Goal: Find contact information: Obtain details needed to contact an individual or organization

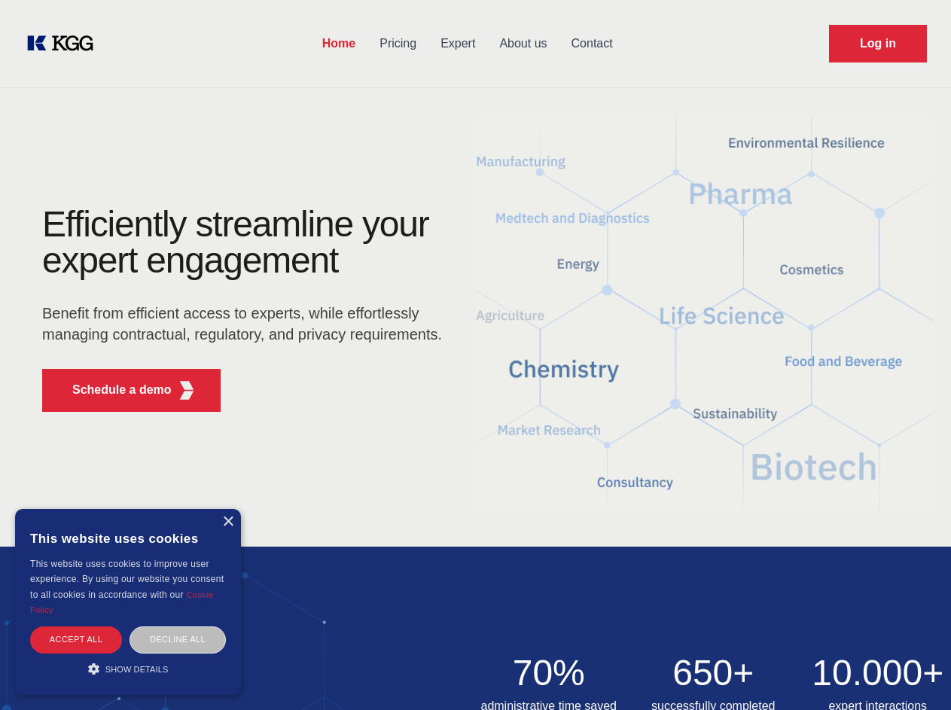
click at [475, 355] on div "Efficiently streamline your expert engagement Benefit from efficient access to …" at bounding box center [247, 315] width 458 height 218
click at [113, 390] on p "Schedule a demo" at bounding box center [121, 390] width 99 height 18
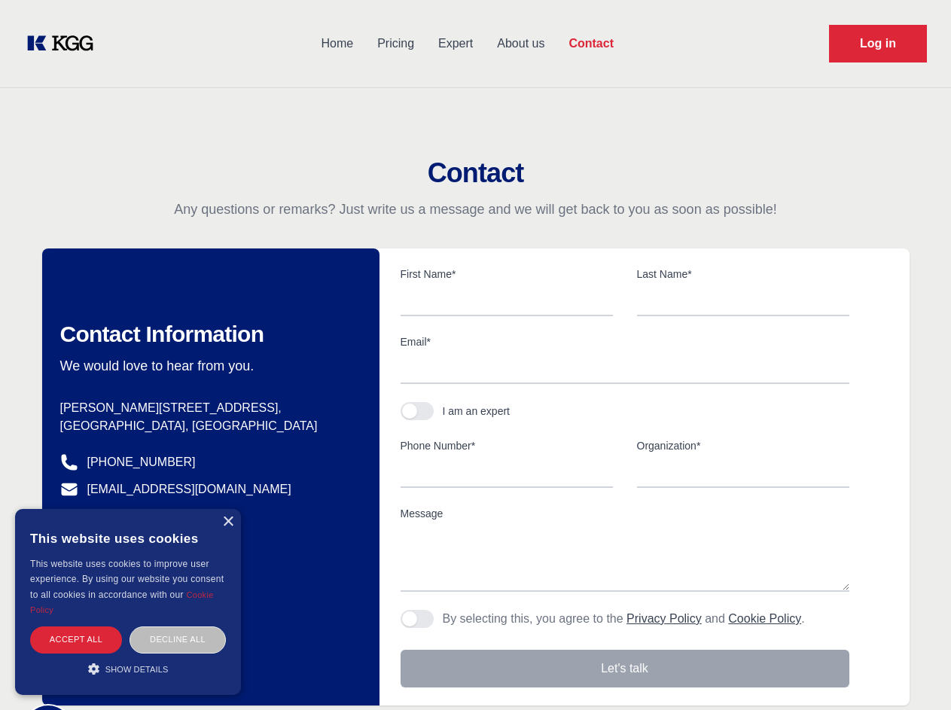
click at [227, 522] on div "× This website uses cookies This website uses cookies to improve user experienc…" at bounding box center [128, 602] width 226 height 186
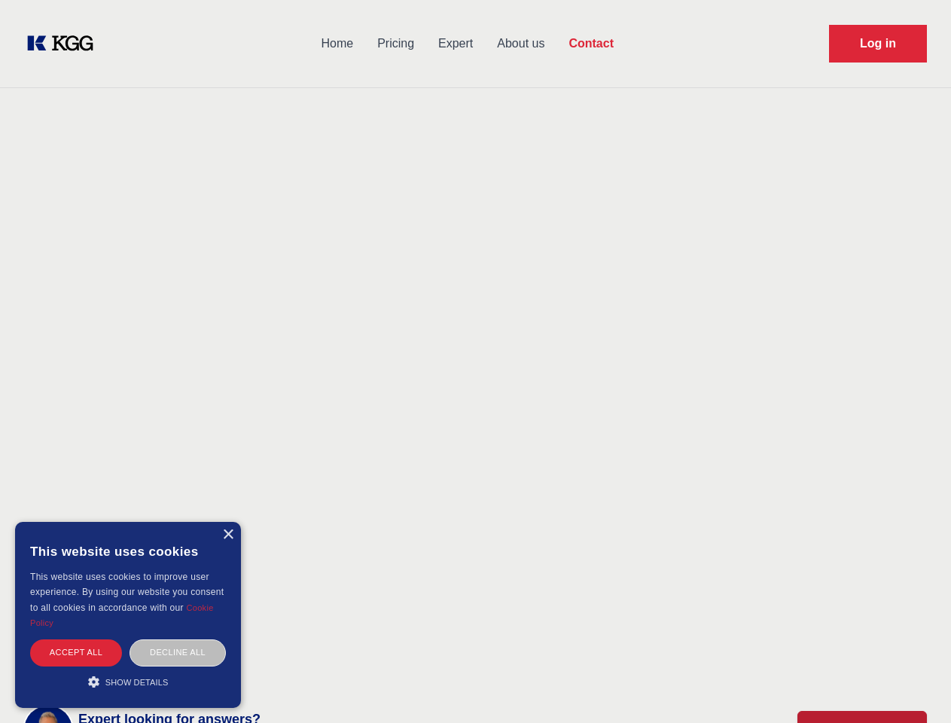
click at [76, 639] on div "Accept all" at bounding box center [76, 652] width 92 height 26
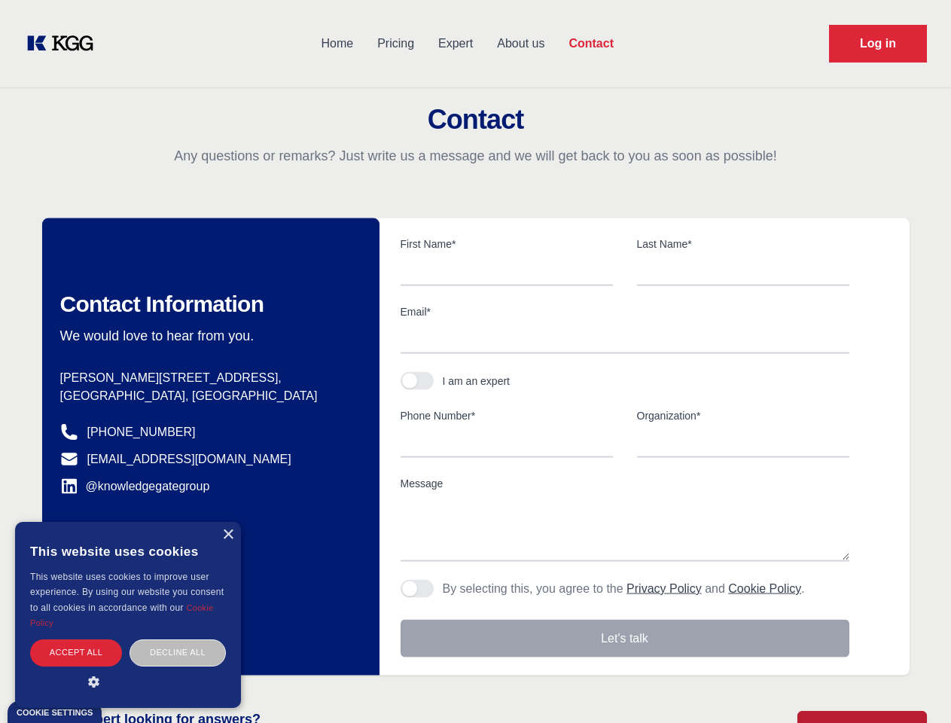
click at [178, 639] on div "Contact Information We would love to hear from you. Postal address [PERSON_NAME…" at bounding box center [210, 446] width 337 height 457
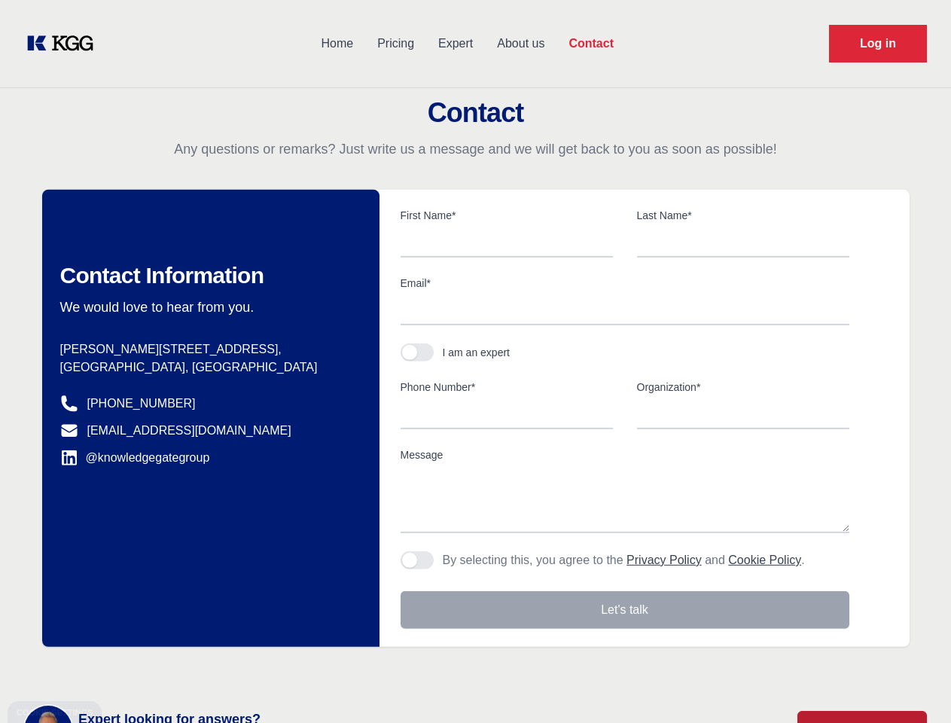
click at [128, 668] on main "Contact Any questions or remarks? Just write us a message and we will get back …" at bounding box center [475, 392] width 951 height 784
